Goal: Answer question/provide support

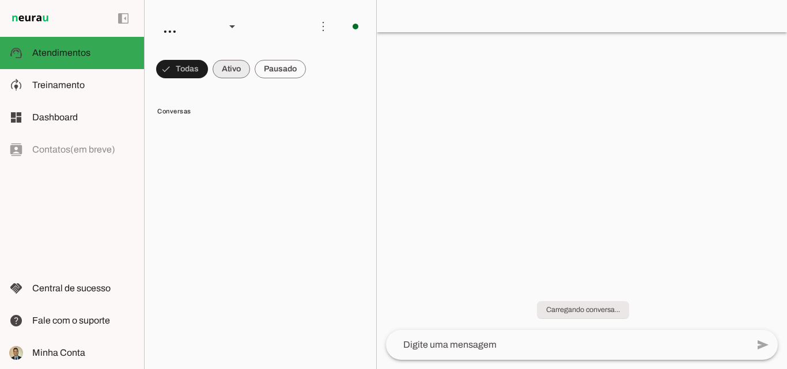
click at [233, 69] on span at bounding box center [231, 69] width 37 height 28
click at [259, 183] on lit-virtualizer at bounding box center [261, 243] width 232 height 243
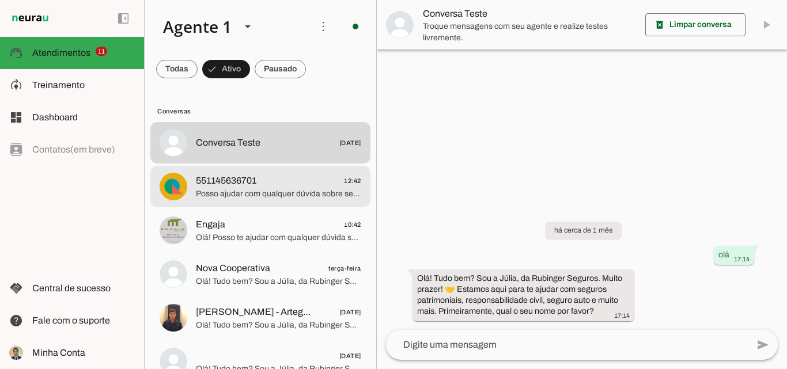
click at [241, 193] on span "Posso ajudar com qualquer dúvida sobre seguros e consórcios. Qual é a sua neces…" at bounding box center [278, 194] width 165 height 12
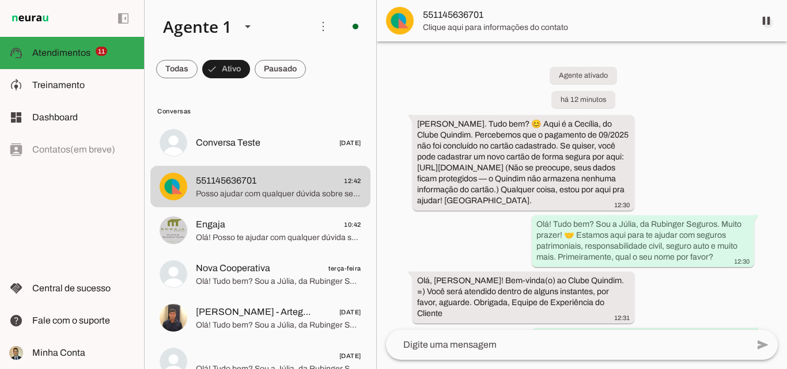
click at [768, 23] on span at bounding box center [766, 21] width 28 height 28
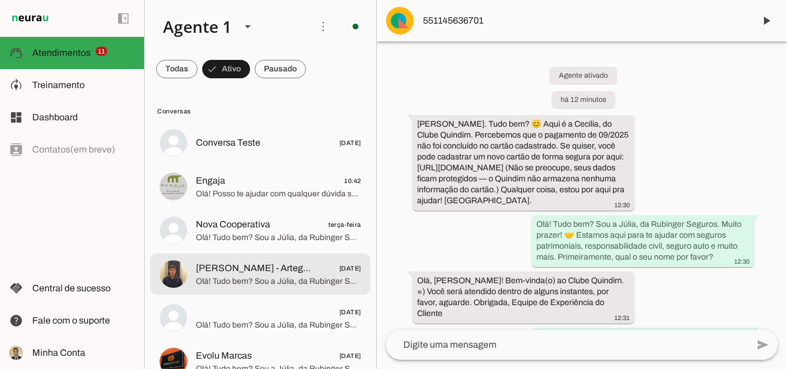
click at [260, 280] on span "Olá! Tudo bem? Sou a Júlia, da Rubinger Seguros. Muito prazer! 🤝 Estamos aqui p…" at bounding box center [278, 282] width 165 height 12
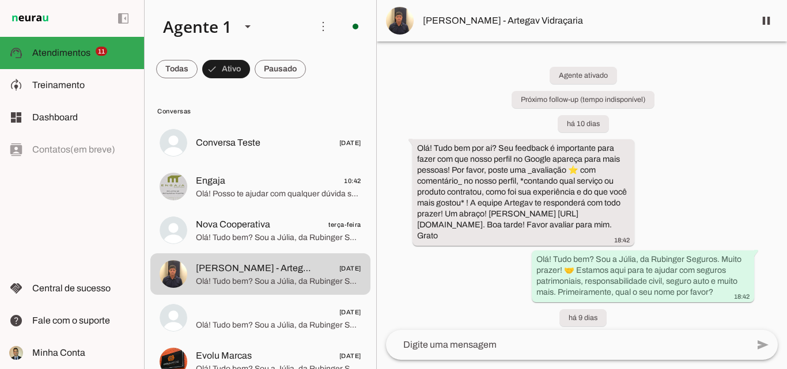
click at [713, 198] on div "Agente ativado Próximo follow-up (tempo indisponível) há 10 dias Olá! Tudo bem …" at bounding box center [582, 185] width 410 height 289
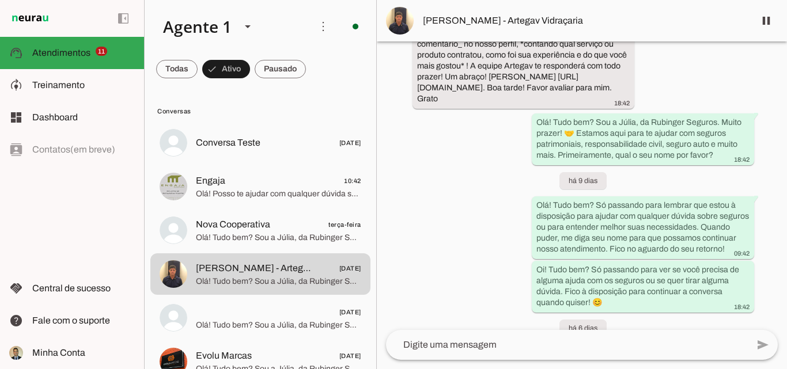
scroll to position [233, 0]
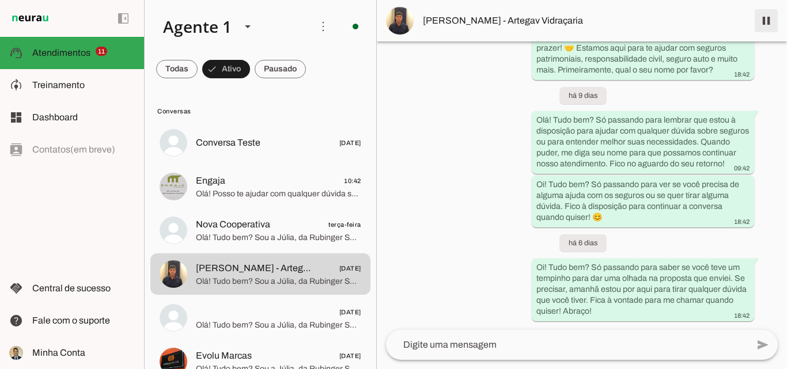
drag, startPoint x: 770, startPoint y: 20, endPoint x: 211, endPoint y: 290, distance: 619.9
click at [769, 20] on span at bounding box center [766, 21] width 28 height 28
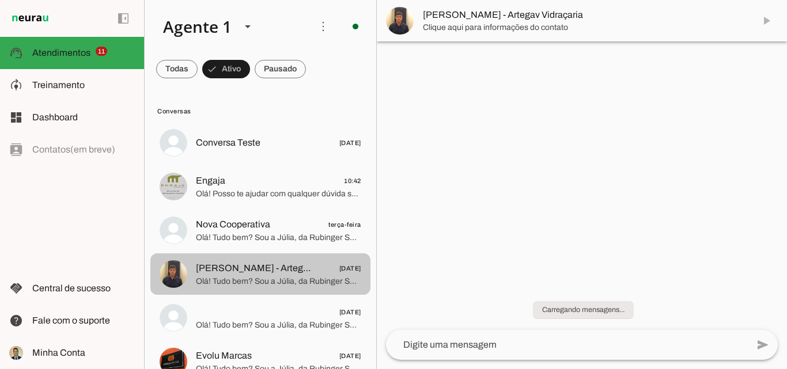
scroll to position [0, 0]
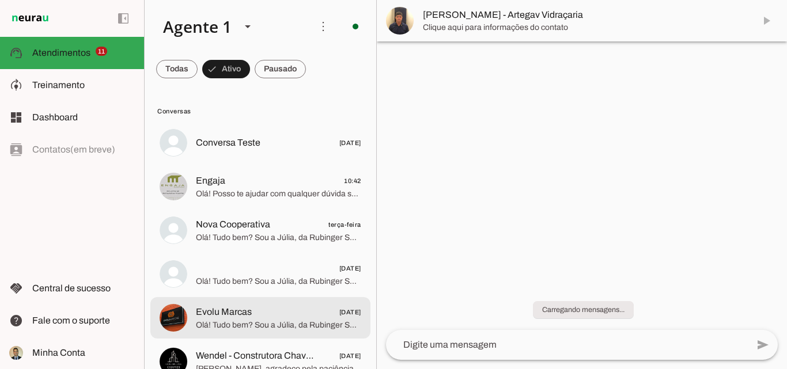
click at [250, 323] on span "Olá! Tudo bem? Sou a Júlia, da Rubinger Seguros. Muito prazer! 🤝 Estamos aqui p…" at bounding box center [278, 326] width 165 height 12
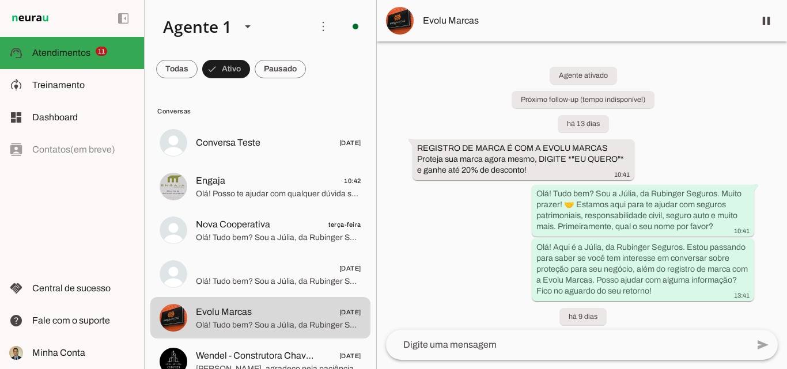
click at [714, 139] on div "Agente ativado Próximo follow-up (tempo indisponível) há 13 dias REGISTRO DE MA…" at bounding box center [582, 185] width 410 height 289
click at [768, 20] on span at bounding box center [766, 21] width 28 height 28
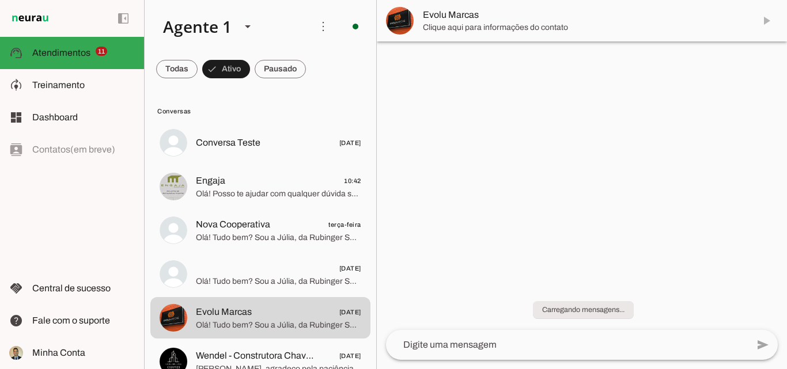
scroll to position [154, 0]
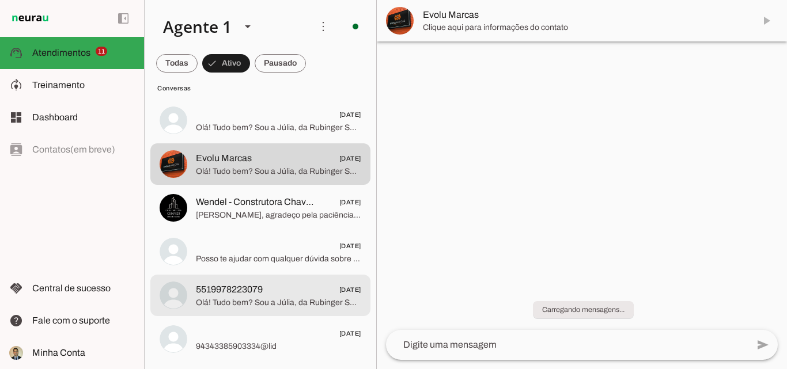
click at [251, 292] on span "5519978223079" at bounding box center [229, 290] width 67 height 14
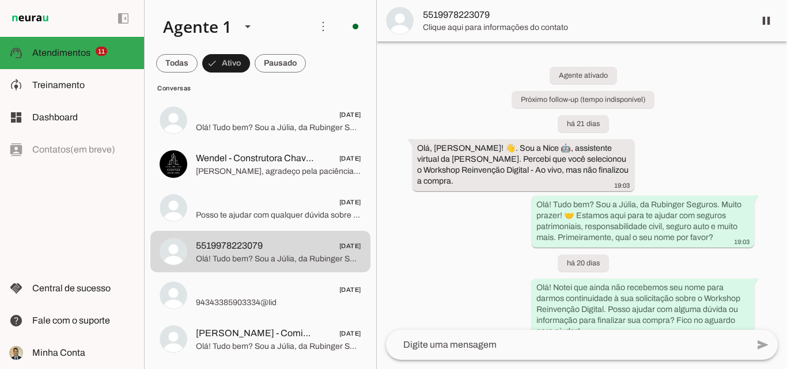
click at [707, 157] on div "Agente ativado Próximo follow-up (tempo indisponível) há 21 dias Olá, [PERSON_N…" at bounding box center [582, 185] width 410 height 289
click at [770, 22] on span at bounding box center [766, 21] width 28 height 28
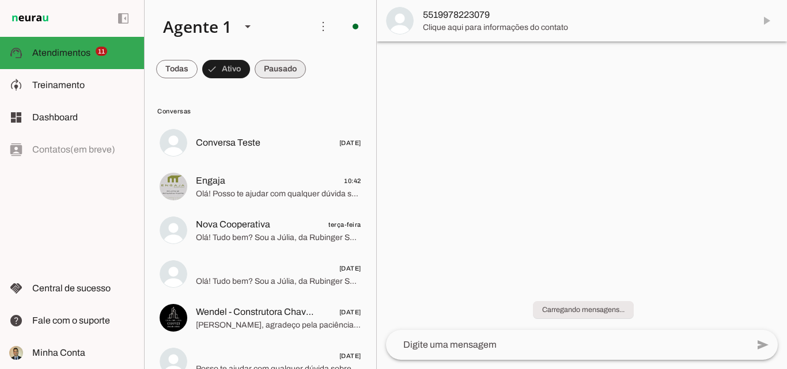
click at [284, 70] on span at bounding box center [280, 69] width 51 height 28
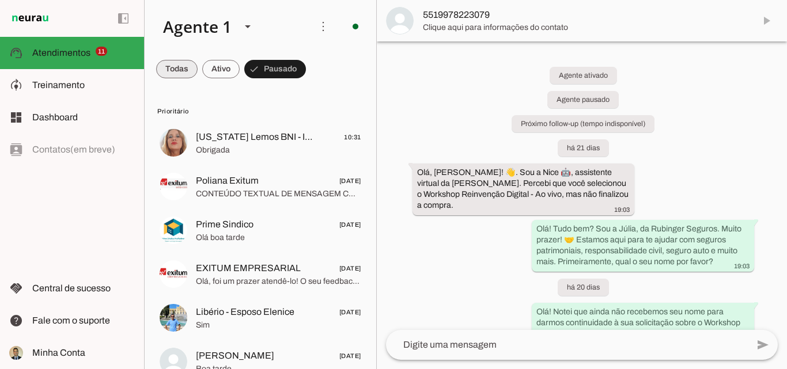
click at [172, 69] on span at bounding box center [176, 69] width 41 height 28
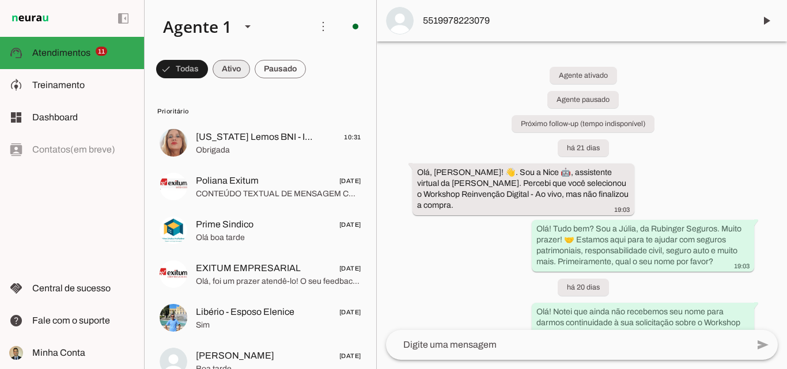
click at [231, 70] on span at bounding box center [231, 69] width 37 height 28
